Goal: Task Accomplishment & Management: Manage account settings

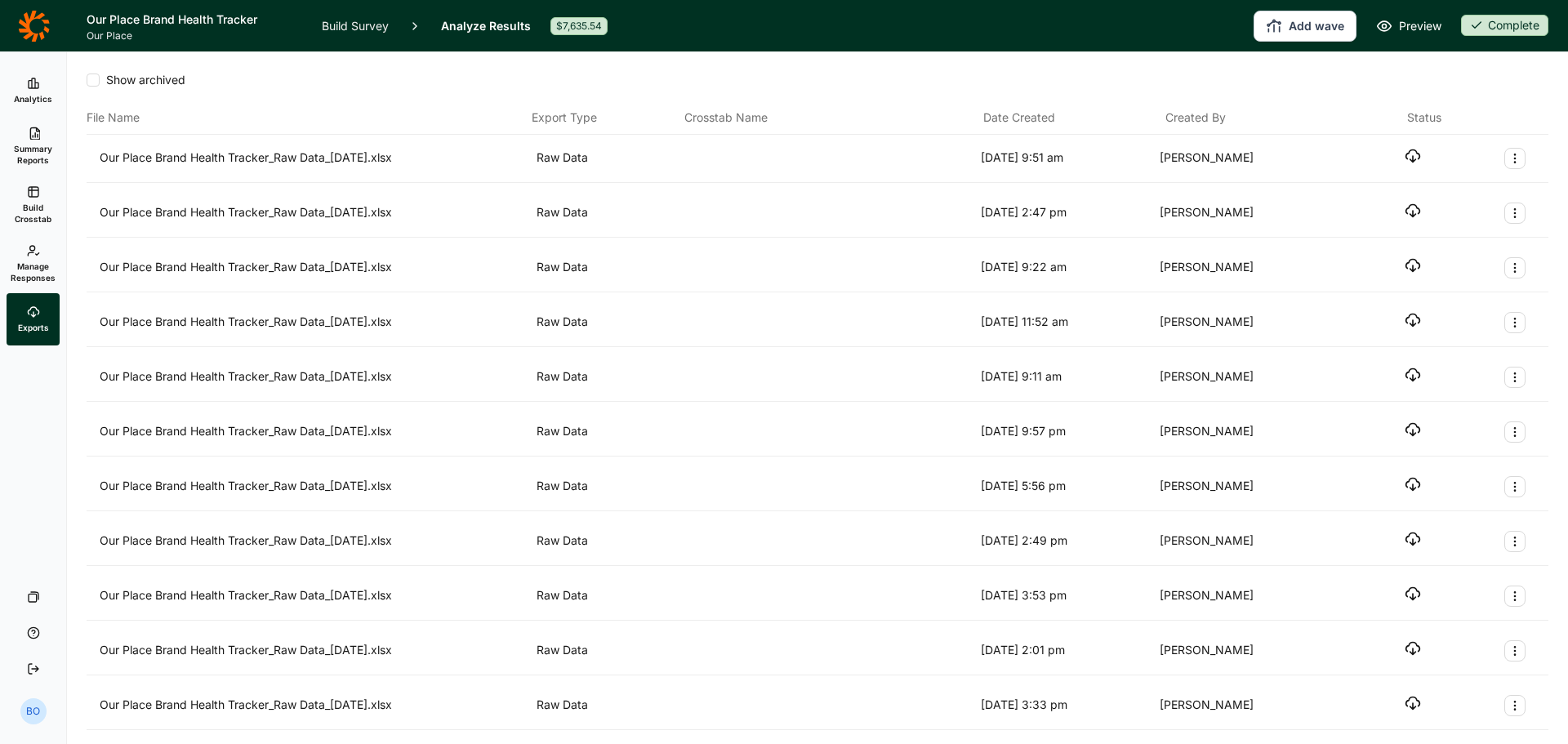
click at [1405, 153] on icon "button" at bounding box center [1413, 156] width 17 height 17
click at [25, 268] on span "Manage Responses" at bounding box center [33, 272] width 45 height 23
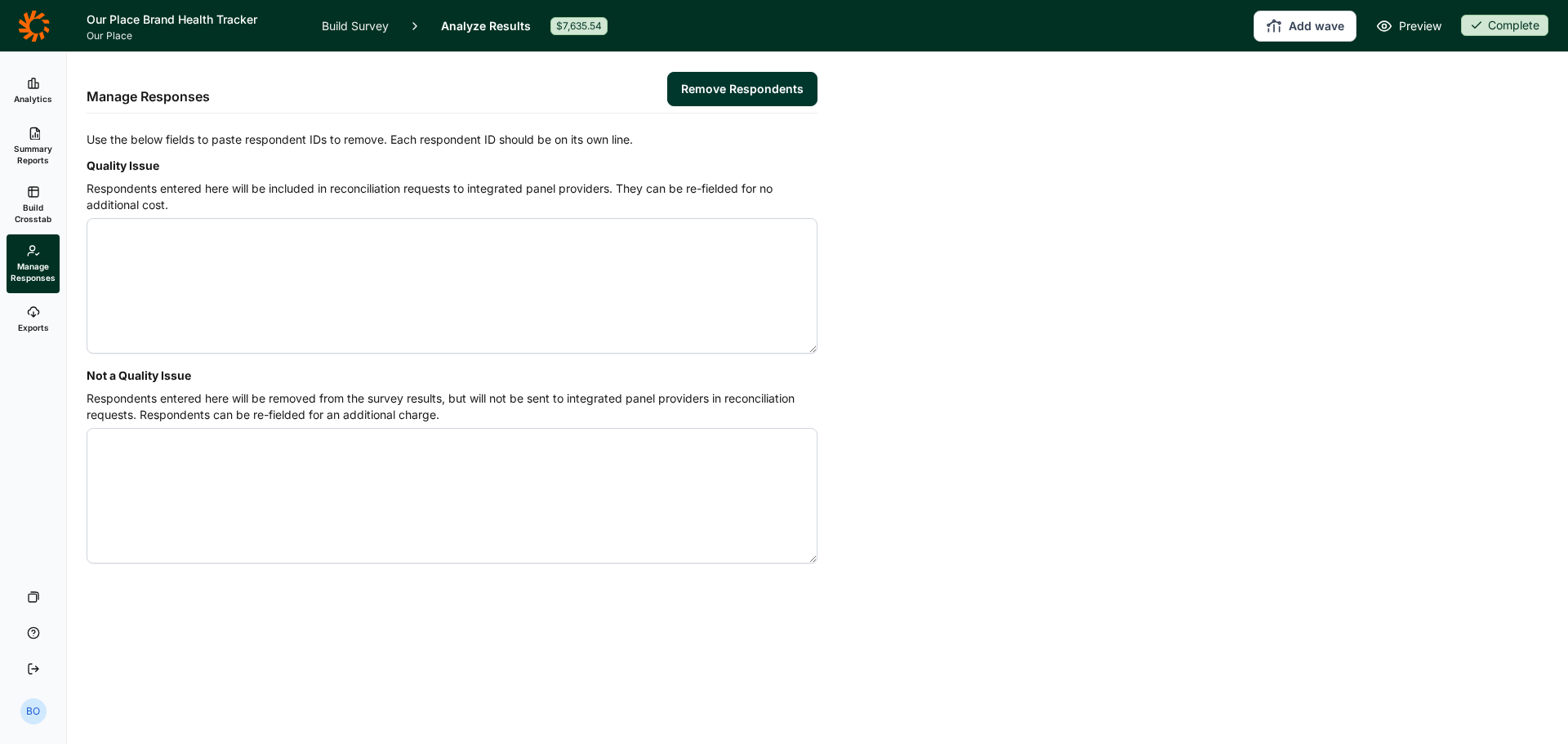
click at [348, 272] on textarea "Quality Issue" at bounding box center [451, 286] width 731 height 135
type textarea "4599944 4599931"
click at [729, 85] on button "Remove Respondents" at bounding box center [742, 89] width 150 height 34
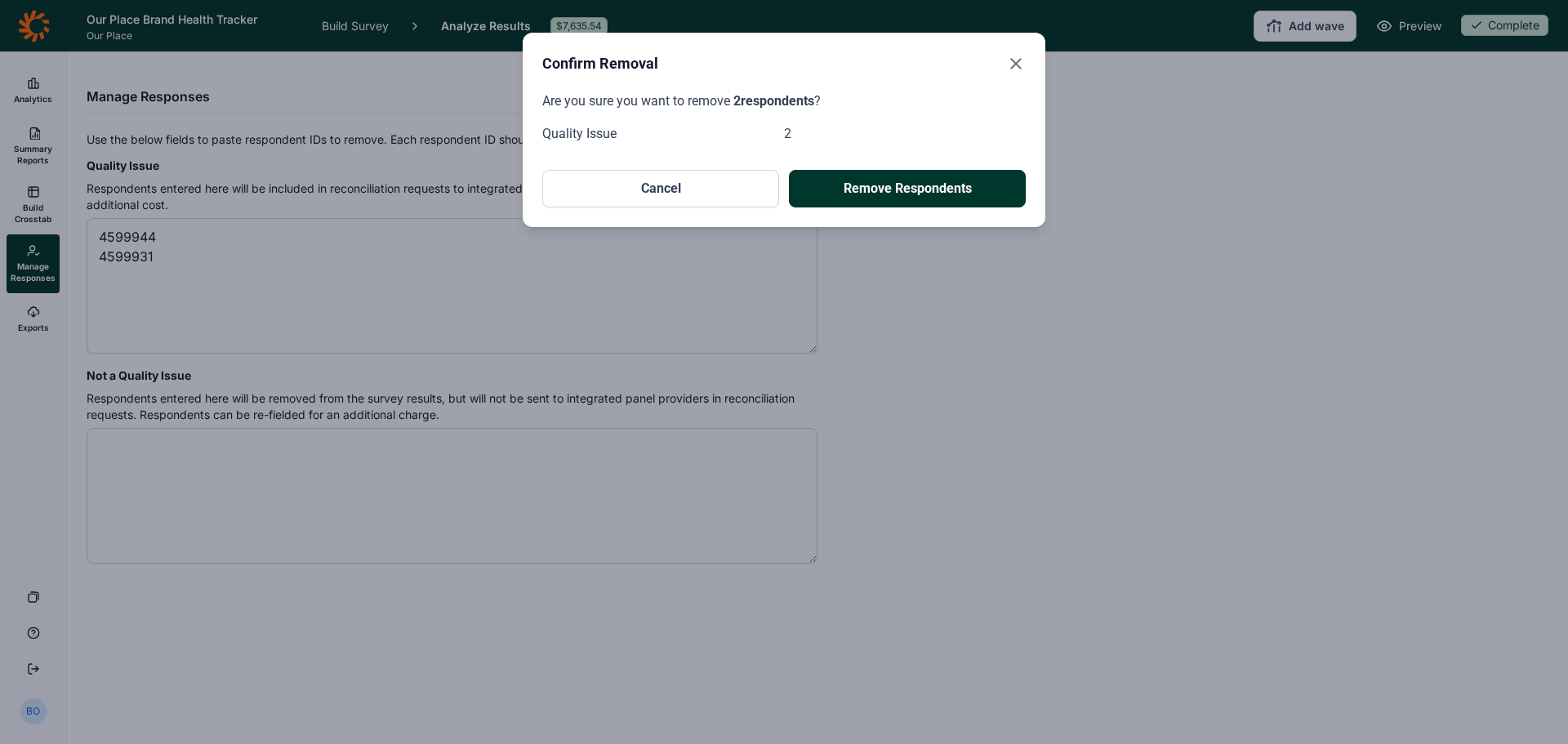
click at [949, 175] on button "Remove Respondents" at bounding box center [907, 188] width 237 height 38
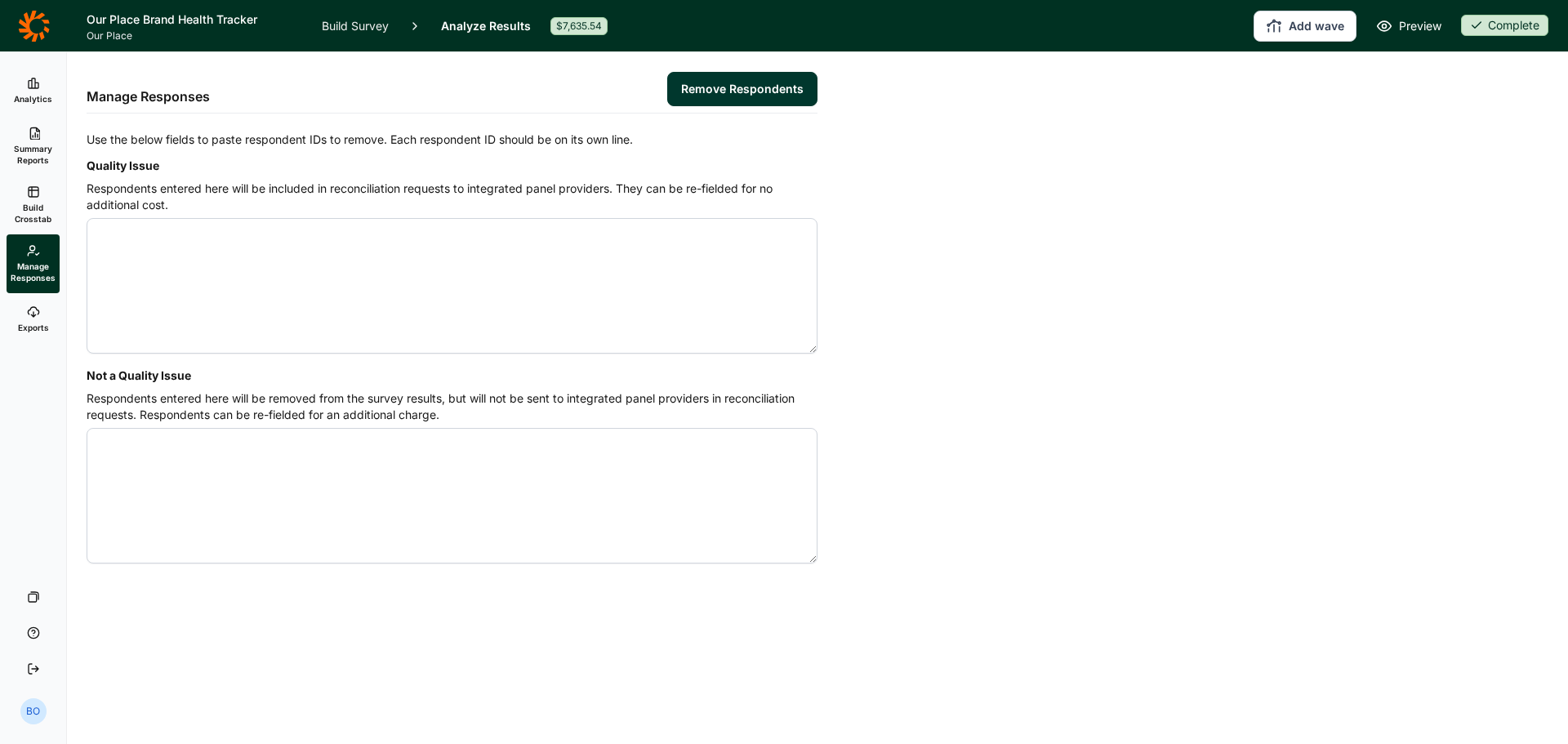
click at [1484, 23] on div "Complete" at bounding box center [1505, 26] width 87 height 21
click at [1425, 81] on button "Draft" at bounding box center [1451, 85] width 185 height 36
click at [350, 33] on link "Build Survey" at bounding box center [355, 26] width 67 height 51
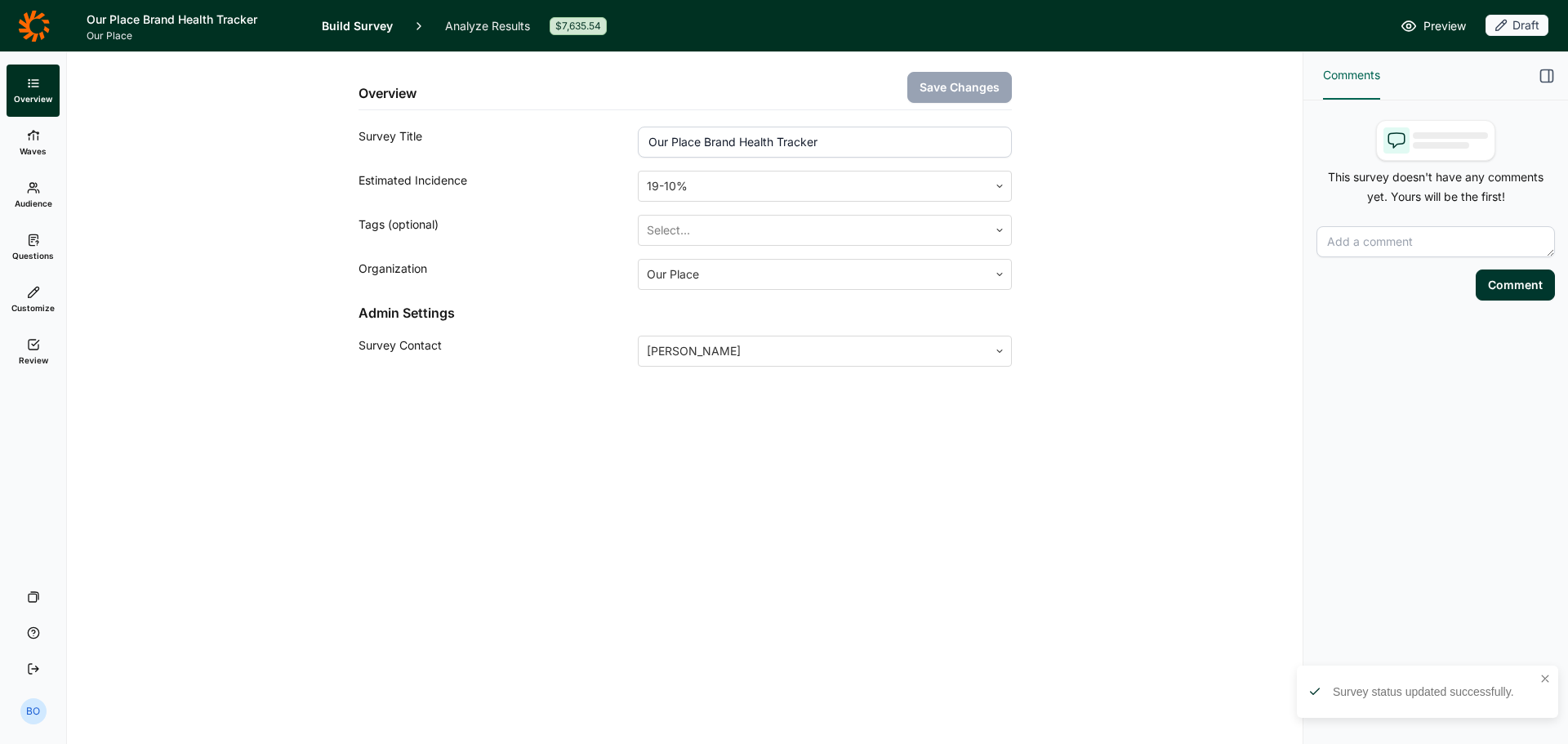
click at [31, 353] on link "Review" at bounding box center [33, 351] width 53 height 52
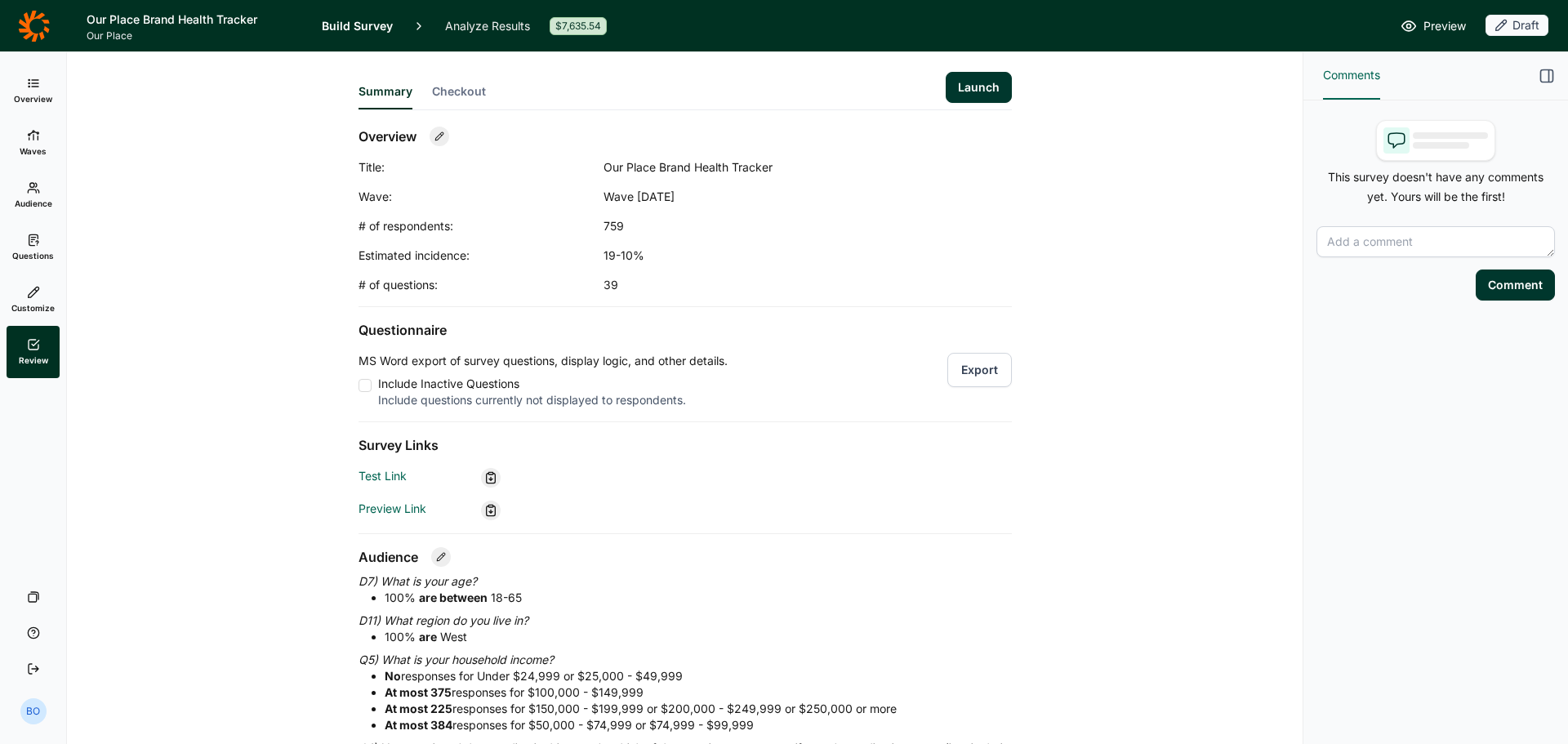
click at [982, 91] on button "Launch" at bounding box center [978, 87] width 66 height 31
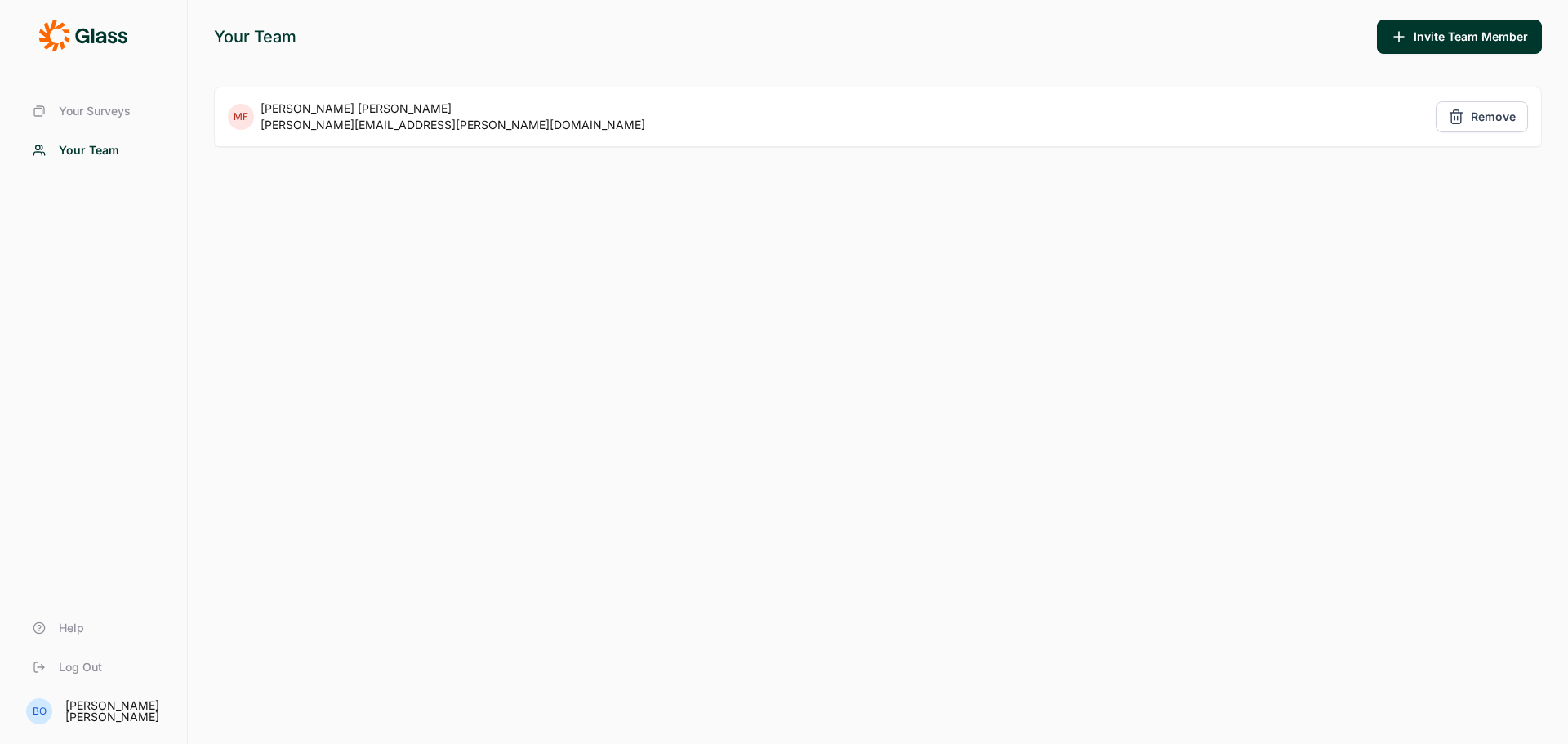
click at [119, 110] on span "Your Surveys" at bounding box center [95, 111] width 72 height 17
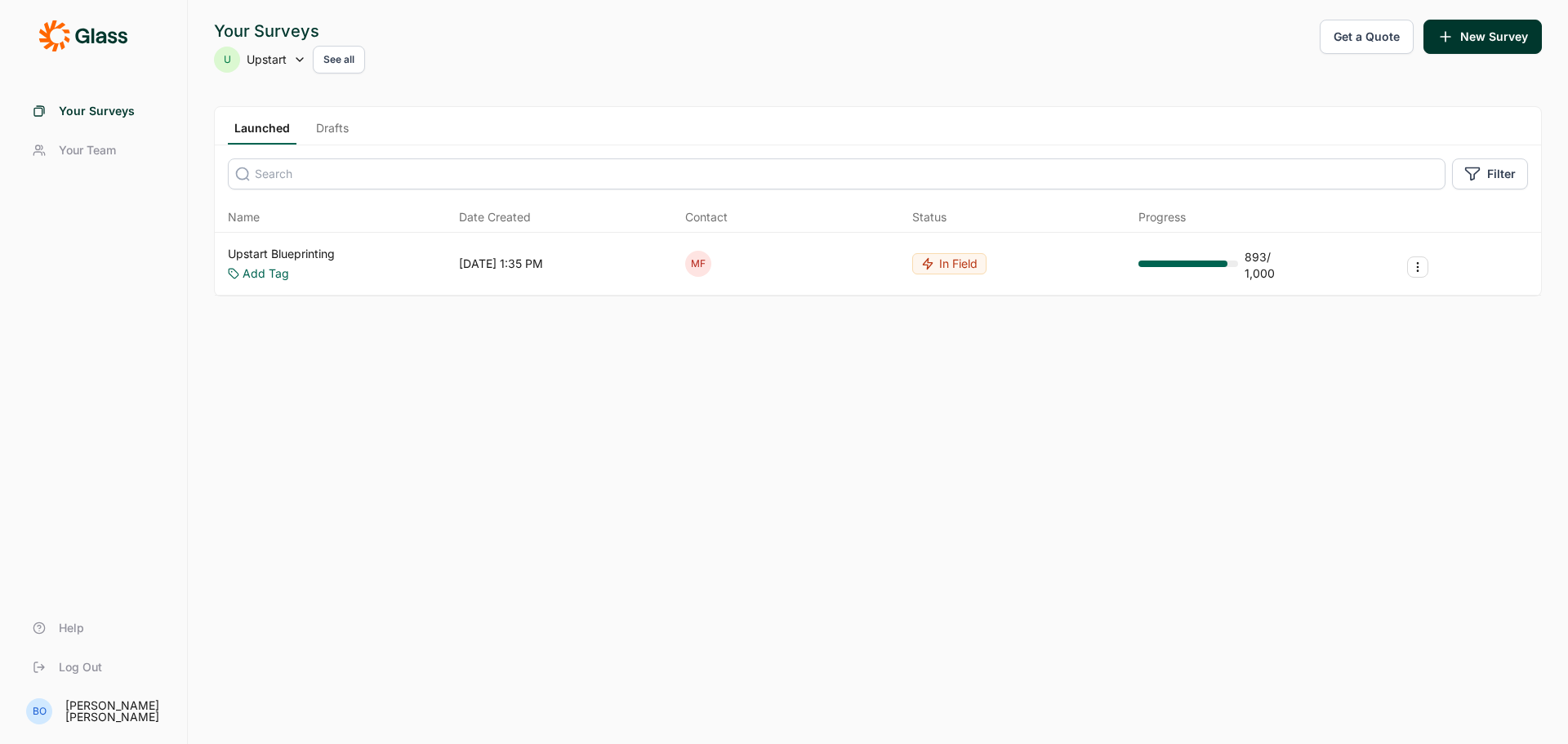
click at [295, 60] on icon at bounding box center [299, 59] width 13 height 13
type input "ga"
click at [301, 249] on li "Gauge Insights" at bounding box center [344, 250] width 261 height 36
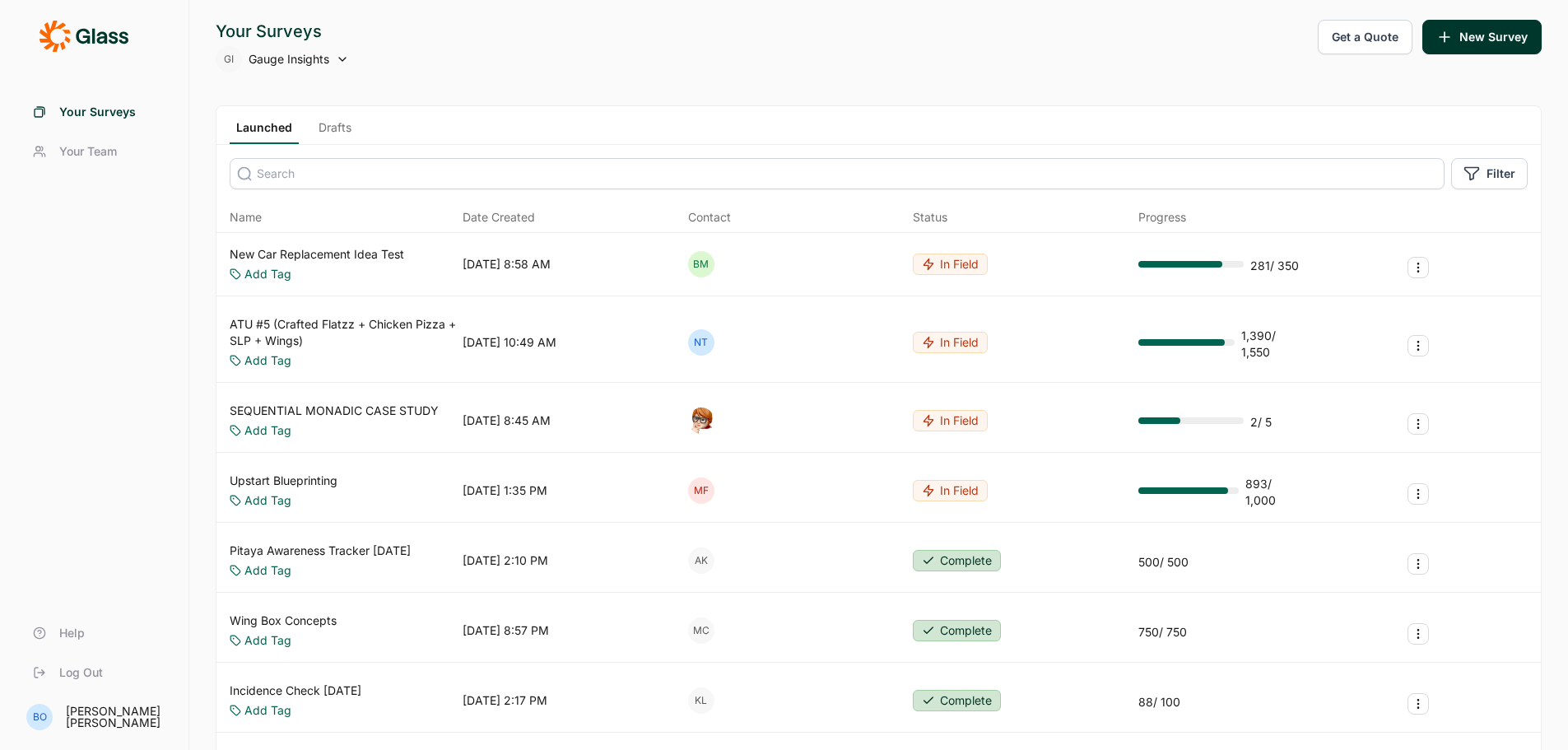
click at [91, 155] on span "Your Team" at bounding box center [88, 152] width 58 height 17
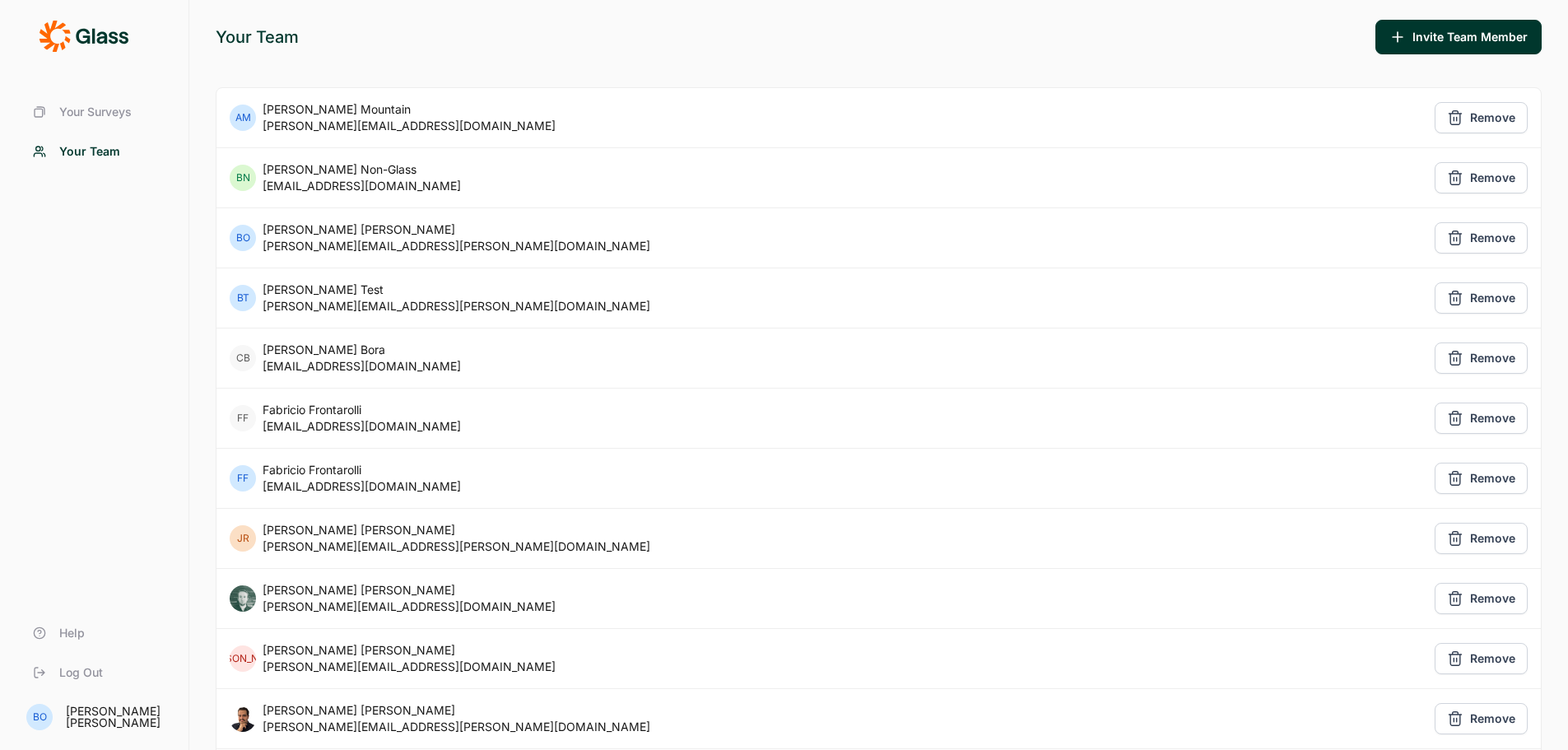
click at [85, 672] on span "Log Out" at bounding box center [81, 672] width 43 height 17
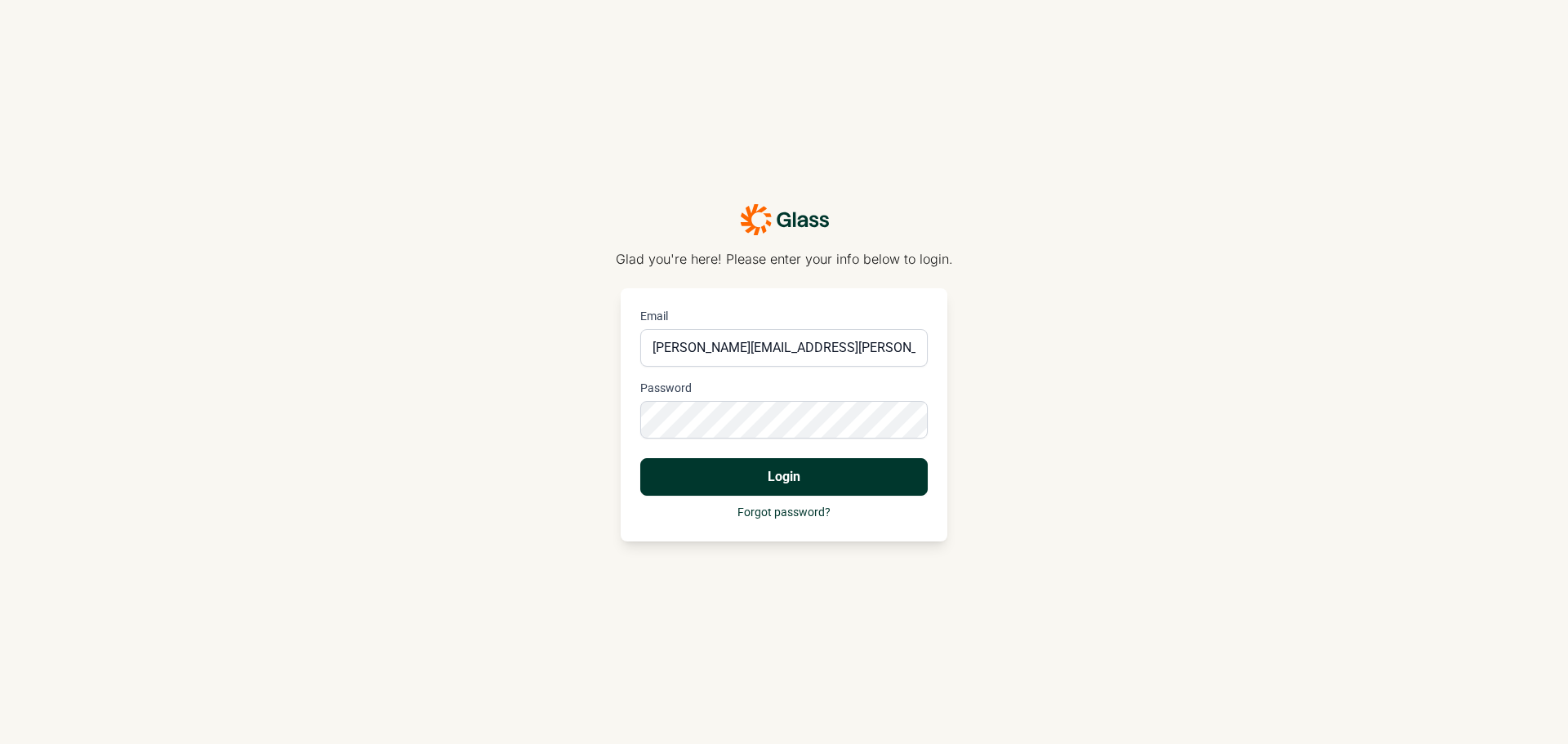
click at [675, 351] on input "[PERSON_NAME][EMAIL_ADDRESS][PERSON_NAME][DOMAIN_NAME]" at bounding box center [784, 347] width 288 height 38
type input "[EMAIL_ADDRESS][DOMAIN_NAME]"
click at [726, 485] on button "Login" at bounding box center [784, 477] width 288 height 38
click at [616, 422] on div "Glad you're here! Please enter your info below to login. Email [EMAIL_ADDRESS][…" at bounding box center [784, 372] width 1568 height 744
click at [641, 458] on button "Login" at bounding box center [784, 477] width 288 height 38
